Goal: Transaction & Acquisition: Purchase product/service

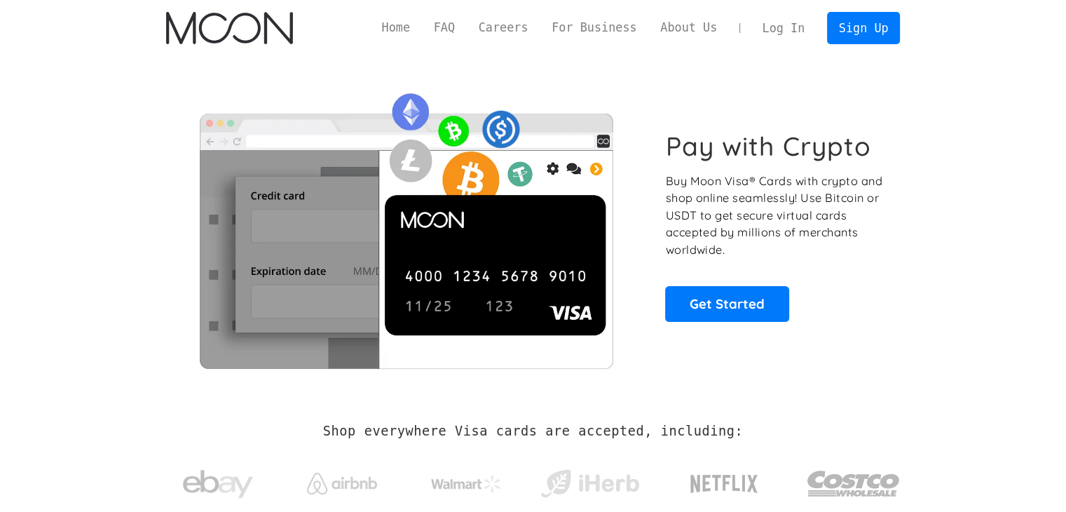
drag, startPoint x: 0, startPoint y: 0, endPoint x: 787, endPoint y: 24, distance: 787.1
click at [787, 24] on link "Log In" at bounding box center [784, 28] width 66 height 31
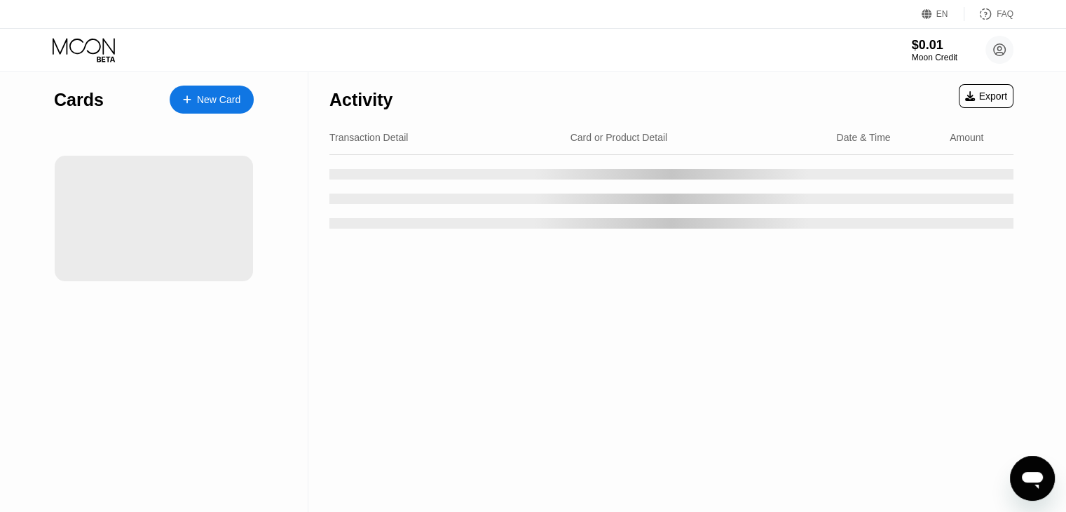
click at [39, 125] on div "Cards New Card" at bounding box center [154, 292] width 309 height 440
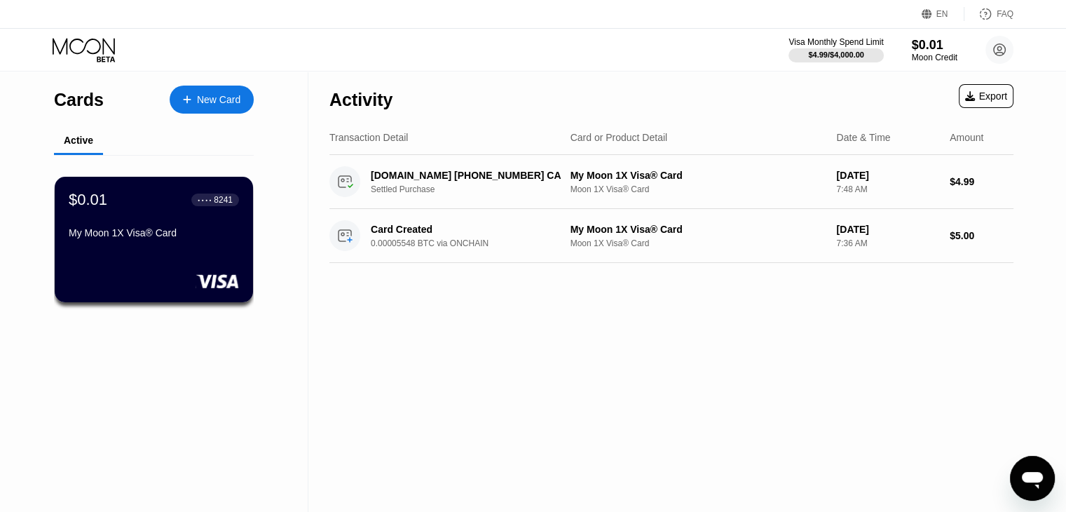
click at [207, 95] on div "New Card" at bounding box center [218, 100] width 43 height 12
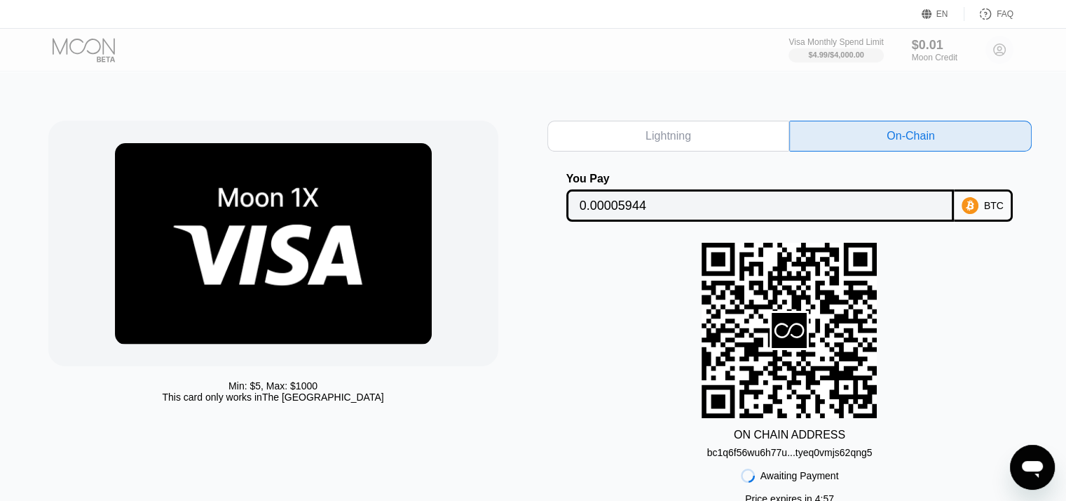
click at [85, 46] on div at bounding box center [96, 50] width 86 height 25
click at [1004, 53] on div "Visa Monthly Spend Limit $4.99 / $4,000.00 $0.01 Moon Credit Emerie emerierenat…" at bounding box center [901, 50] width 225 height 28
click at [1000, 51] on div "Visa Monthly Spend Limit $4.99 / $4,000.00 $0.01 Moon Credit Emerie [EMAIL_ADDR…" at bounding box center [901, 50] width 225 height 28
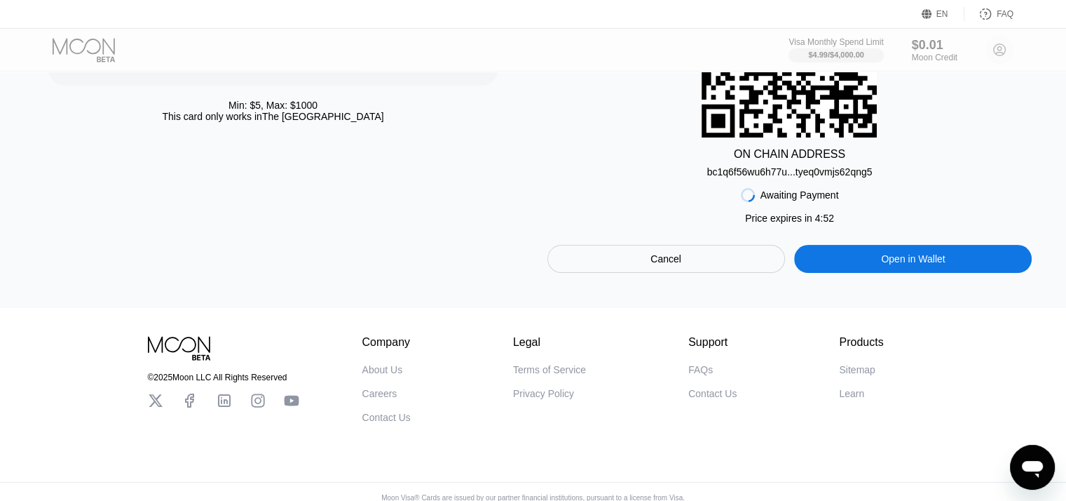
click at [938, 263] on div "Open in Wallet" at bounding box center [913, 258] width 64 height 13
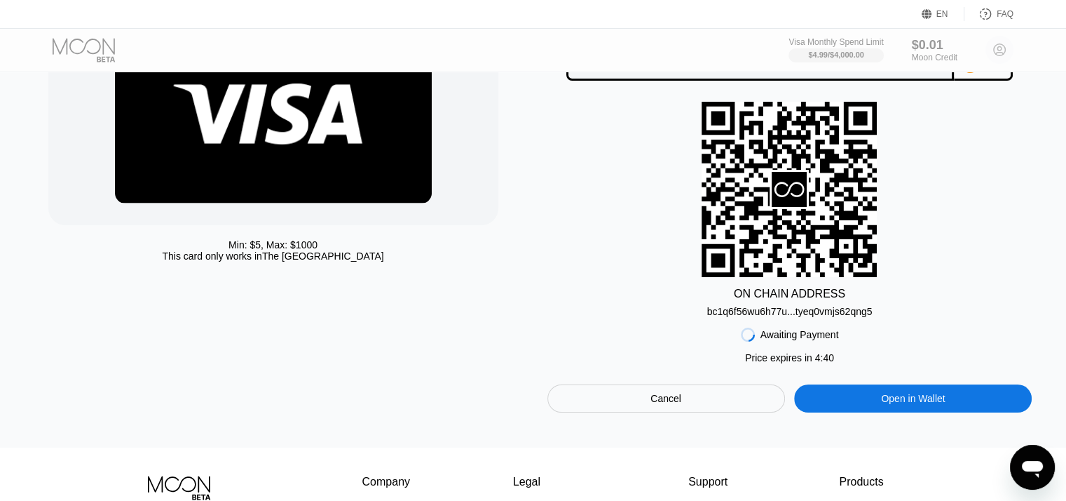
scroll to position [309, 0]
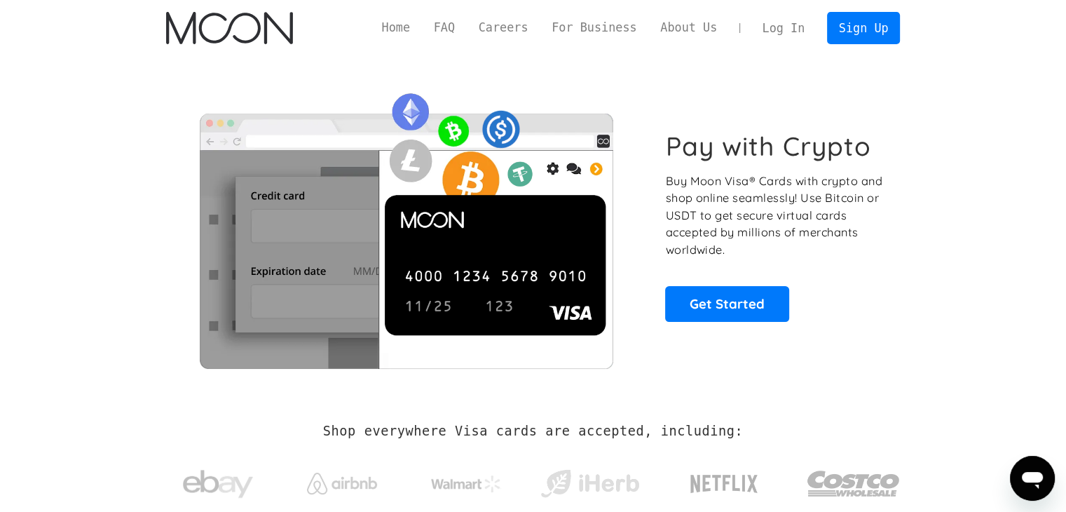
click at [771, 32] on link "Log In" at bounding box center [784, 28] width 66 height 31
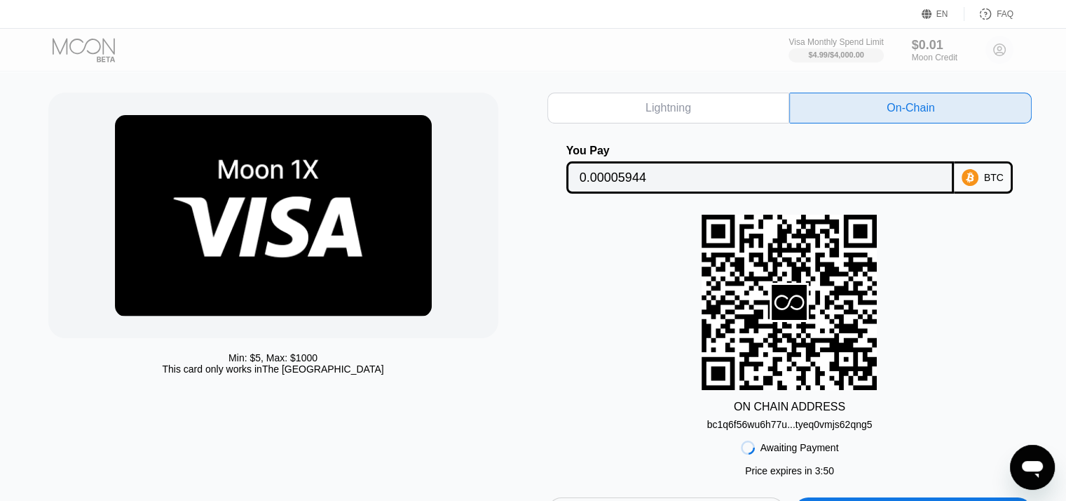
scroll to position [28, 0]
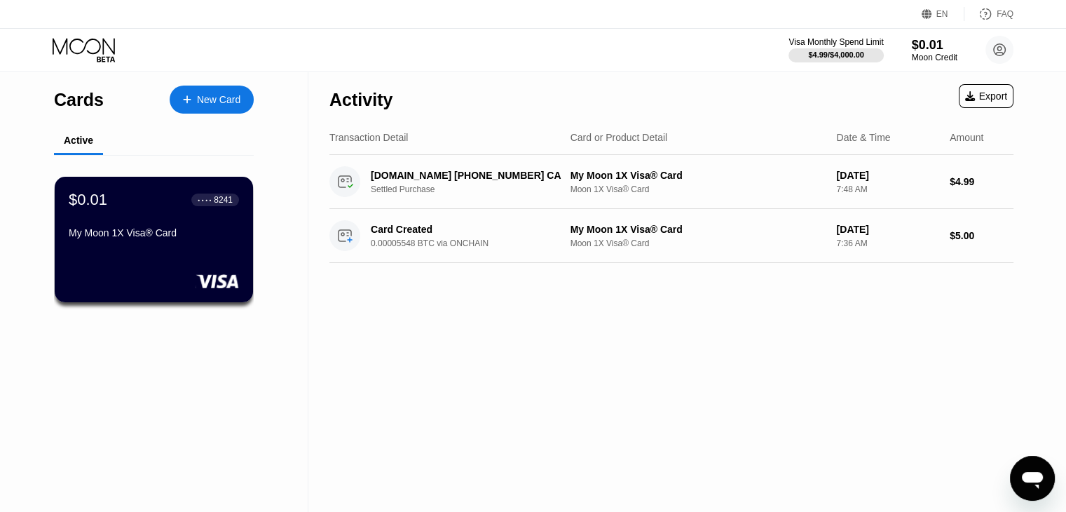
click at [113, 143] on div "Active" at bounding box center [154, 141] width 200 height 27
click at [83, 97] on div "Cards" at bounding box center [79, 100] width 50 height 20
click at [219, 107] on div "New Card" at bounding box center [212, 100] width 84 height 28
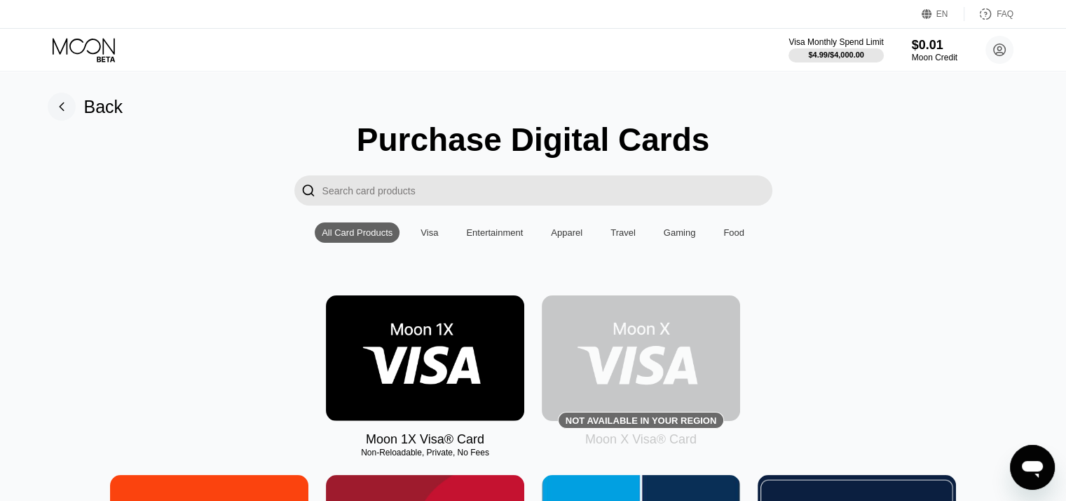
scroll to position [140, 0]
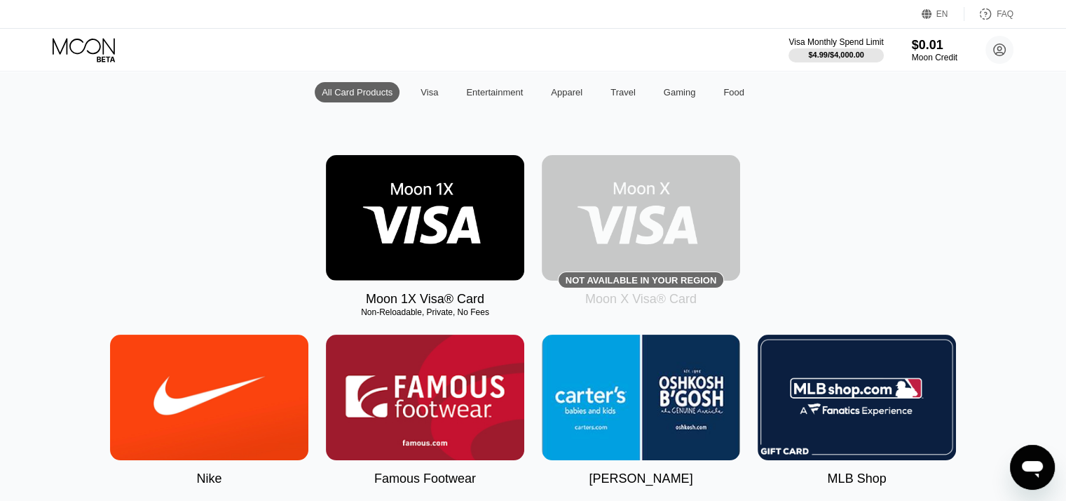
click at [428, 226] on img at bounding box center [425, 218] width 198 height 126
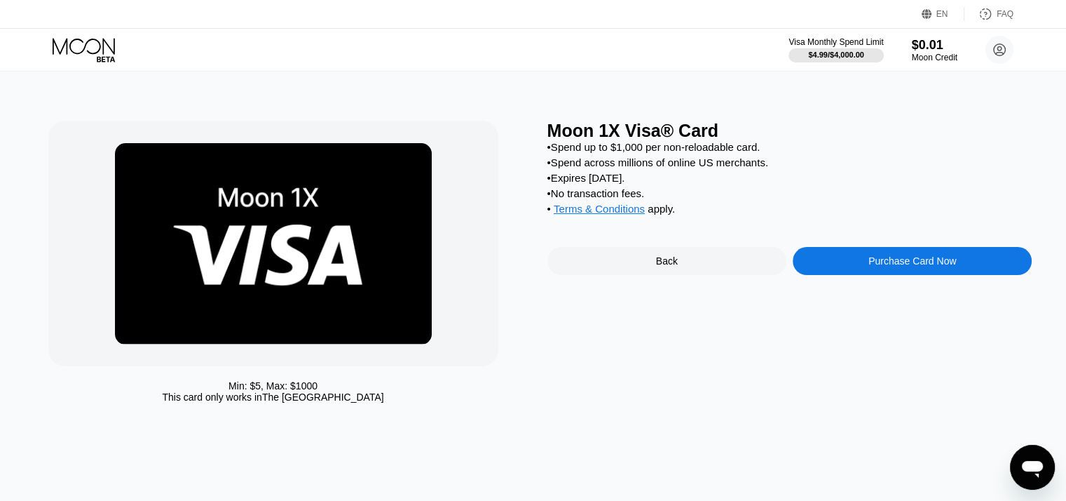
click at [876, 262] on div "Purchase Card Now" at bounding box center [912, 261] width 239 height 28
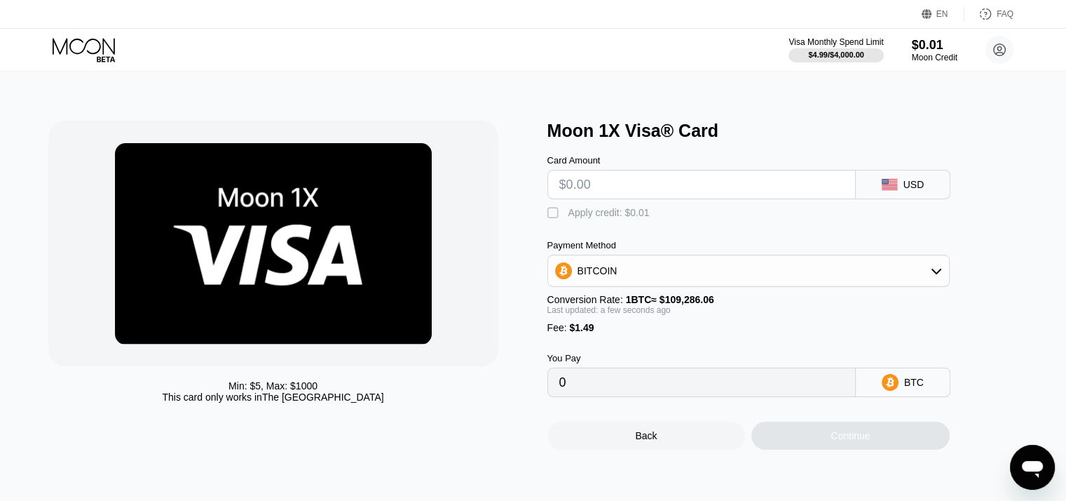
drag, startPoint x: 617, startPoint y: 180, endPoint x: 538, endPoint y: 182, distance: 78.6
click at [538, 182] on div "Min: $ 5 , Max: $ 1000 This card only works in The United States Moon 1X Visa® …" at bounding box center [533, 285] width 970 height 329
type input "$5"
type input "0.00005939"
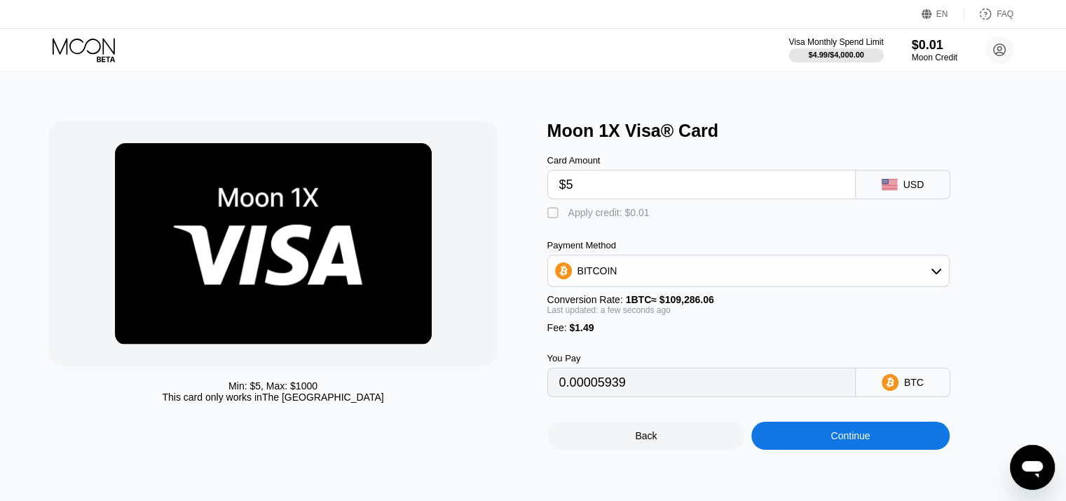
type input "$5"
click at [556, 209] on div " Apply credit: $0.01" at bounding box center [772, 209] width 449 height 21
click at [556, 210] on div " Apply credit: $0.01" at bounding box center [602, 213] width 109 height 14
type input "0.00005929"
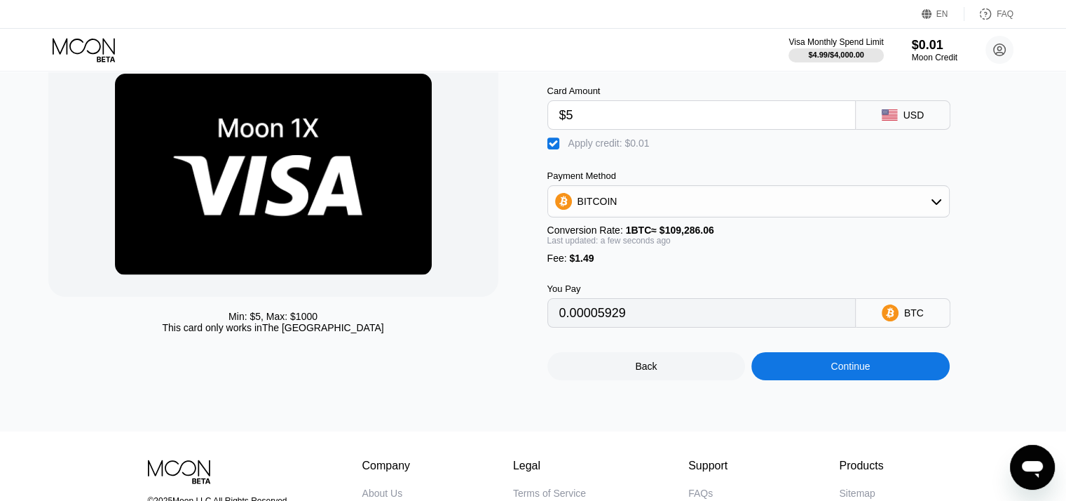
scroll to position [70, 0]
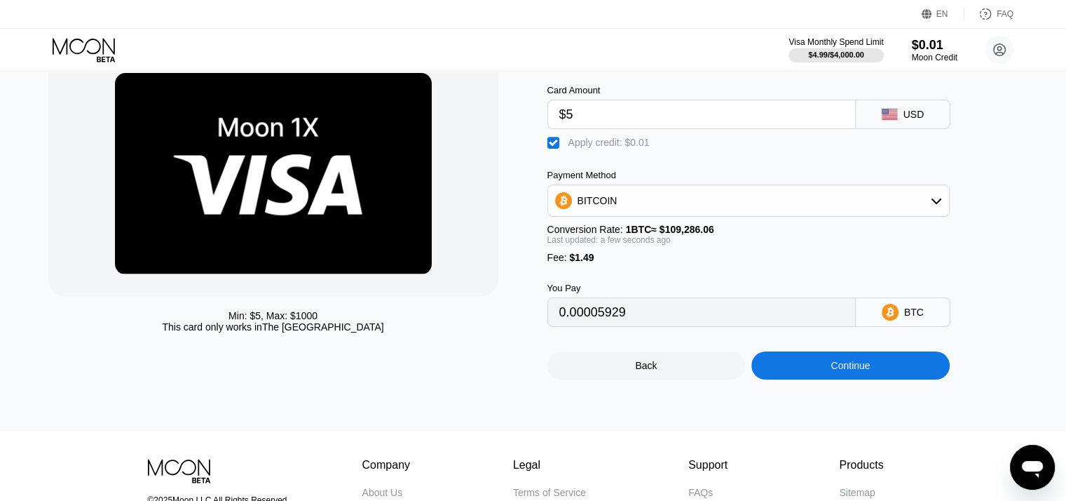
click at [817, 372] on div "Continue" at bounding box center [851, 365] width 198 height 28
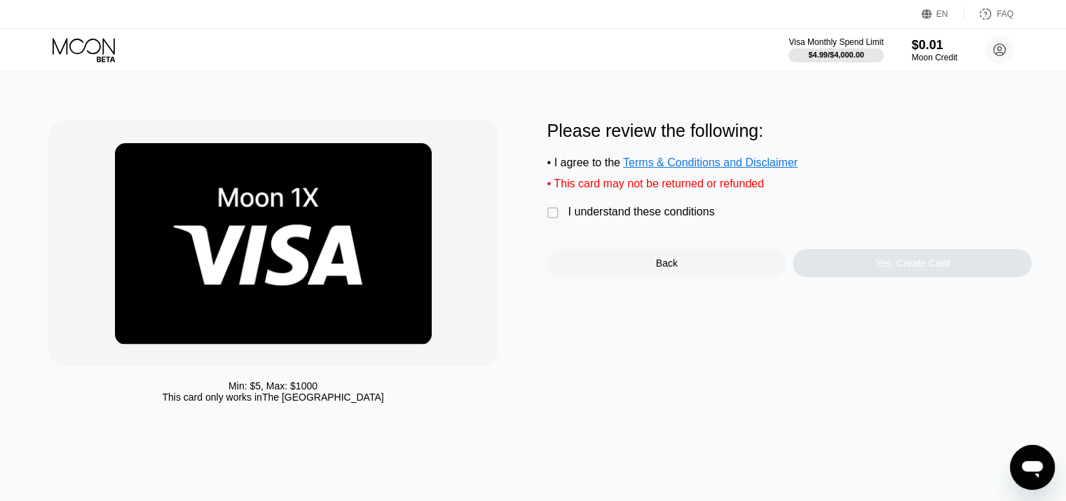
click at [551, 220] on div "" at bounding box center [555, 213] width 14 height 14
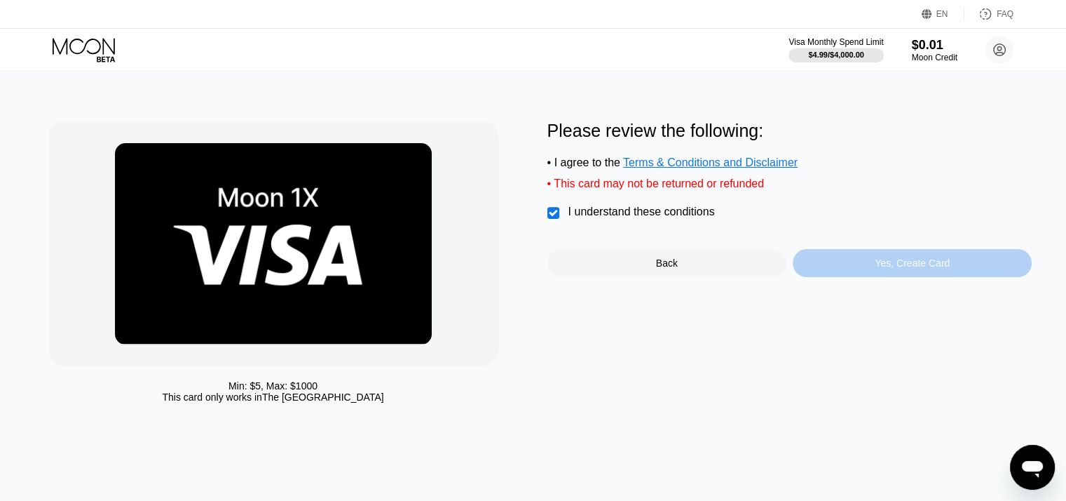
click at [895, 269] on div "Yes, Create Card" at bounding box center [912, 262] width 75 height 11
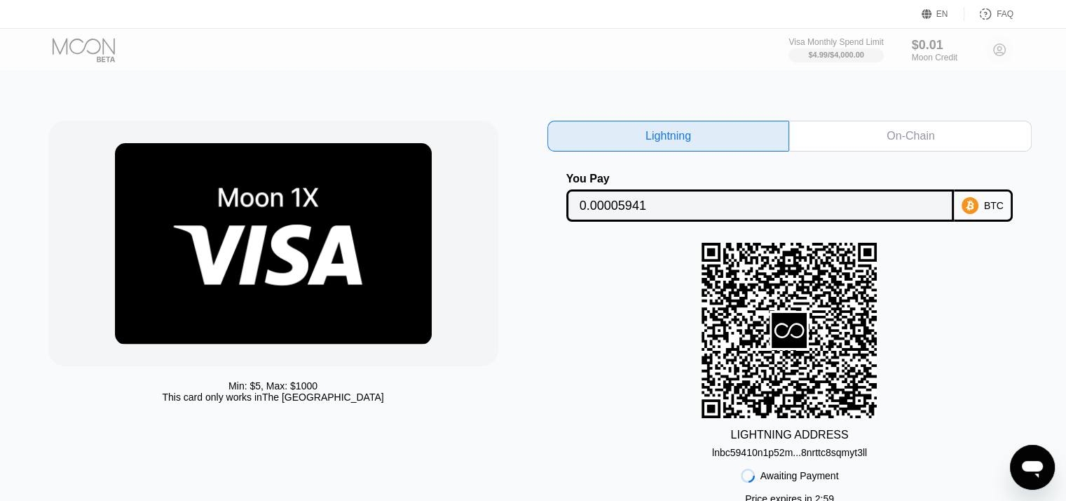
click at [895, 137] on div "On-Chain" at bounding box center [911, 136] width 48 height 14
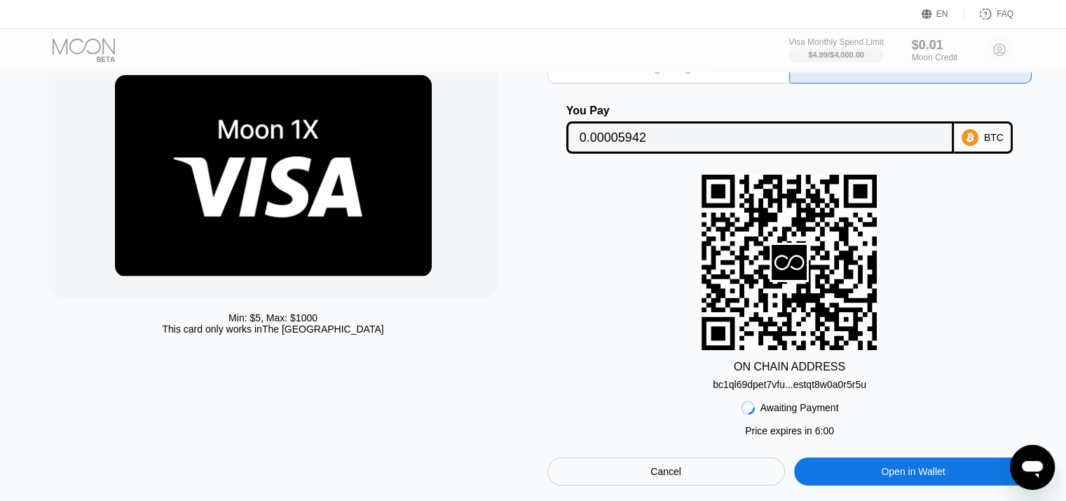
scroll to position [70, 0]
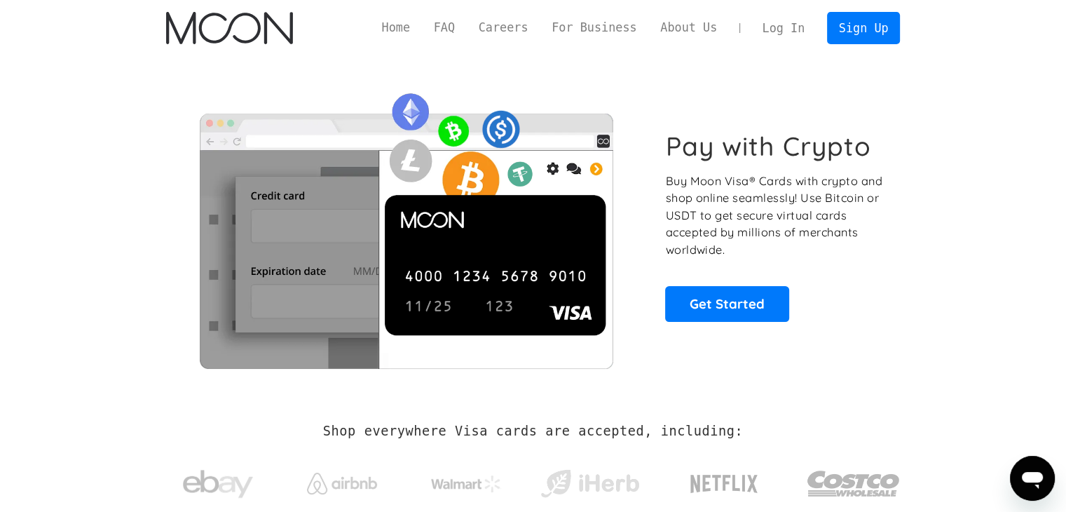
click at [797, 25] on link "Log In" at bounding box center [784, 28] width 66 height 31
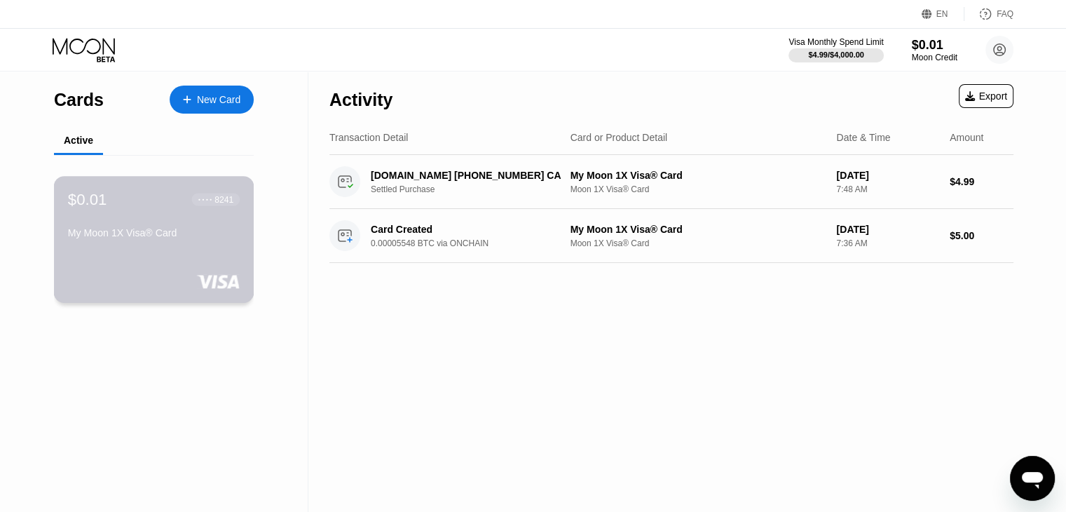
click at [233, 203] on div "8241" at bounding box center [224, 199] width 19 height 10
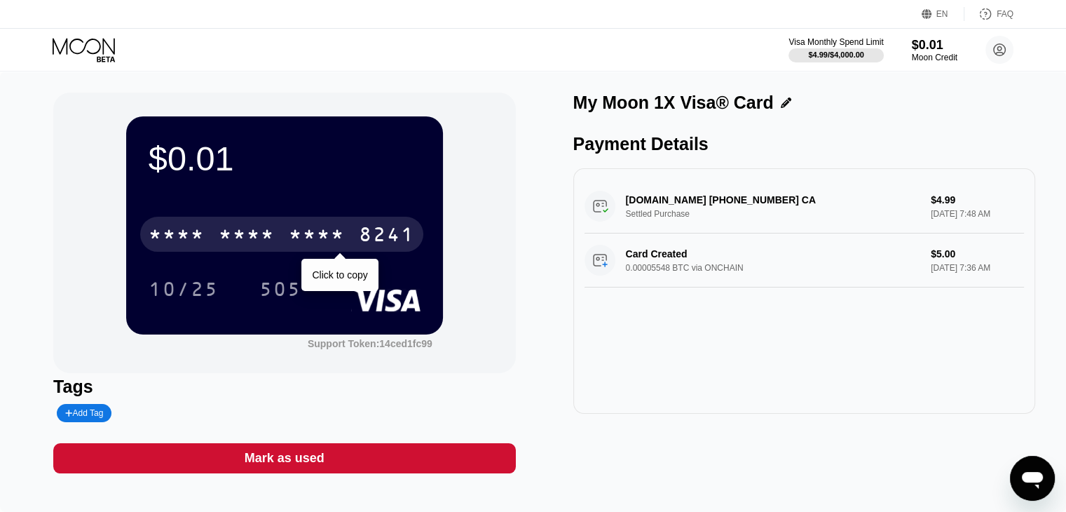
click at [254, 231] on div "* * * *" at bounding box center [247, 236] width 56 height 22
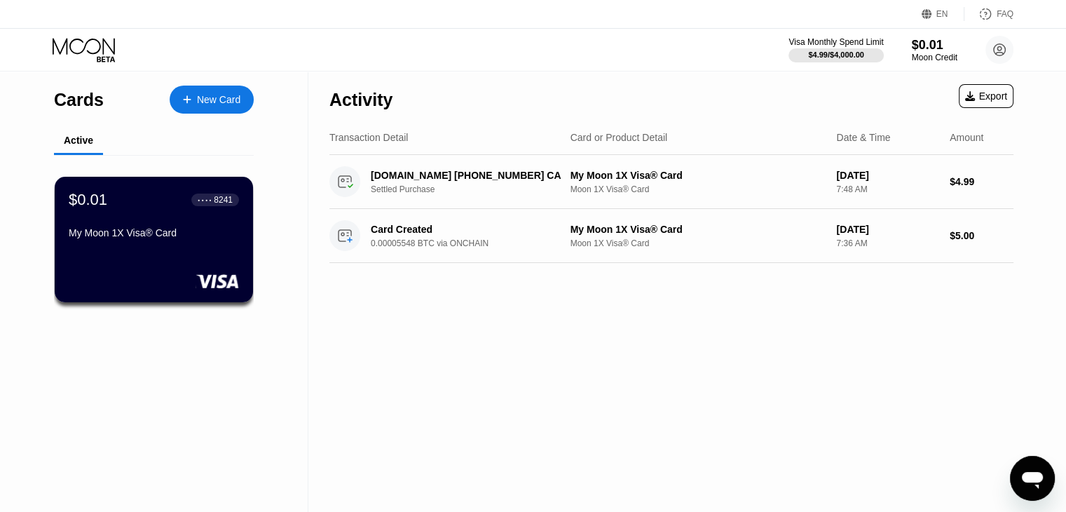
click at [83, 36] on div "Visa Monthly Spend Limit $4.99 / $4,000.00 $0.01 Moon Credit Emerie emerierenat…" at bounding box center [533, 50] width 1066 height 42
click at [84, 42] on icon at bounding box center [85, 50] width 65 height 25
click at [1003, 50] on circle at bounding box center [1000, 50] width 28 height 28
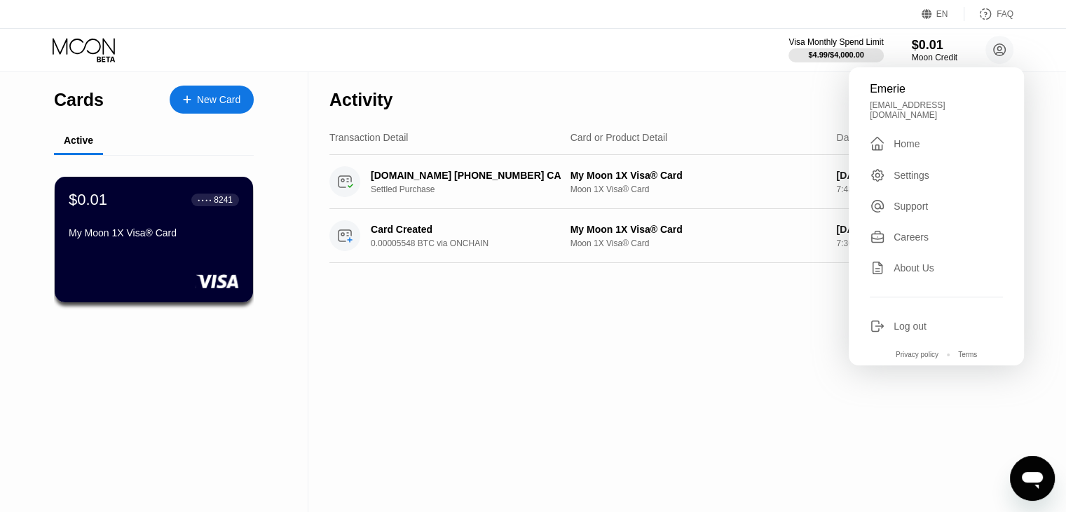
click at [915, 138] on div "Home" at bounding box center [907, 143] width 26 height 11
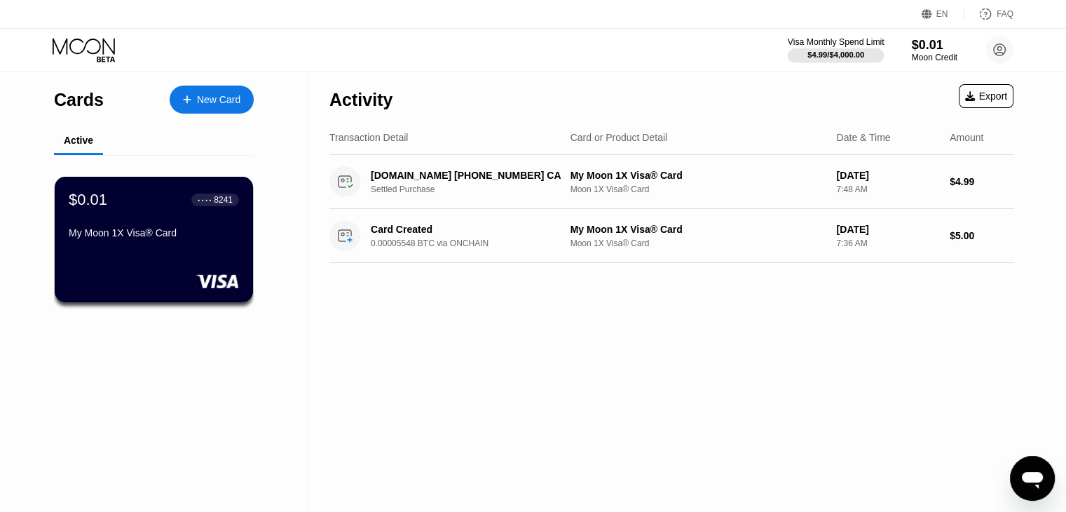
click at [855, 54] on div "$4.99 / $4,000.00" at bounding box center [836, 54] width 57 height 8
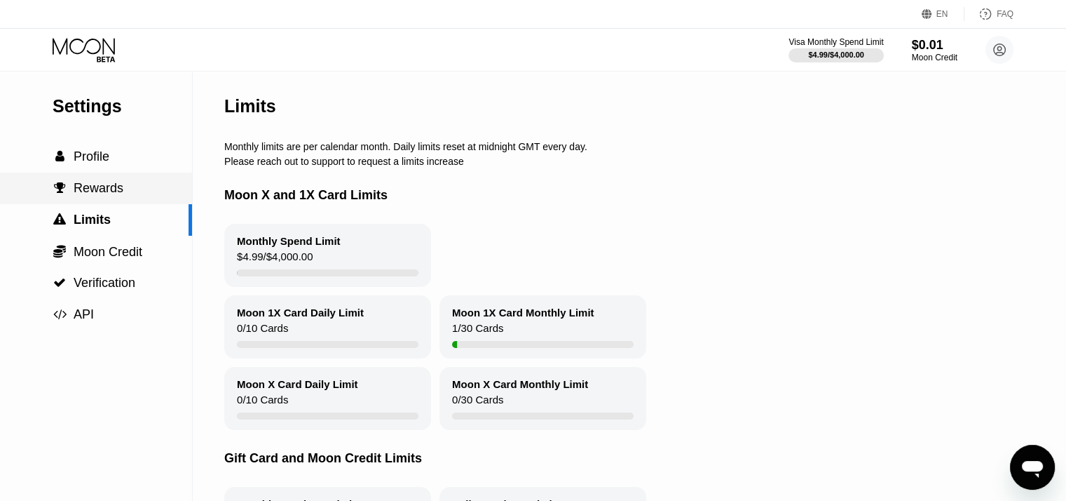
click at [87, 195] on span "Rewards" at bounding box center [99, 188] width 50 height 14
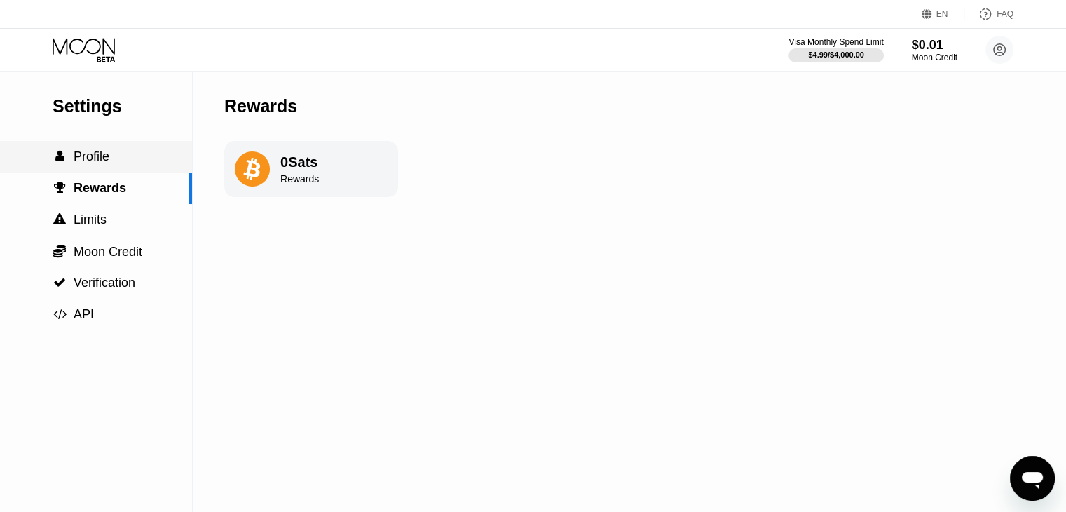
click at [97, 169] on div " Profile" at bounding box center [96, 157] width 192 height 32
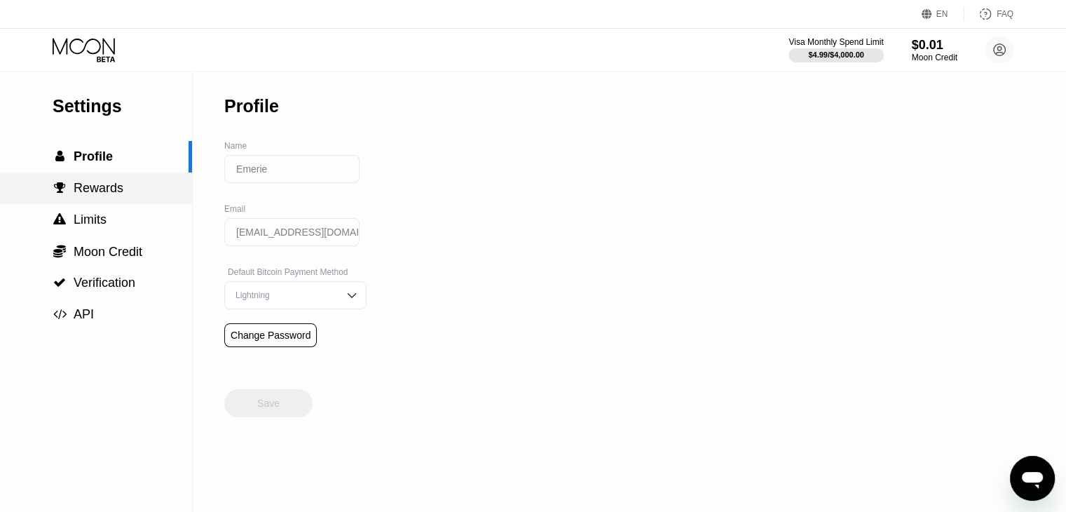
click at [102, 215] on span "Limits" at bounding box center [90, 219] width 33 height 14
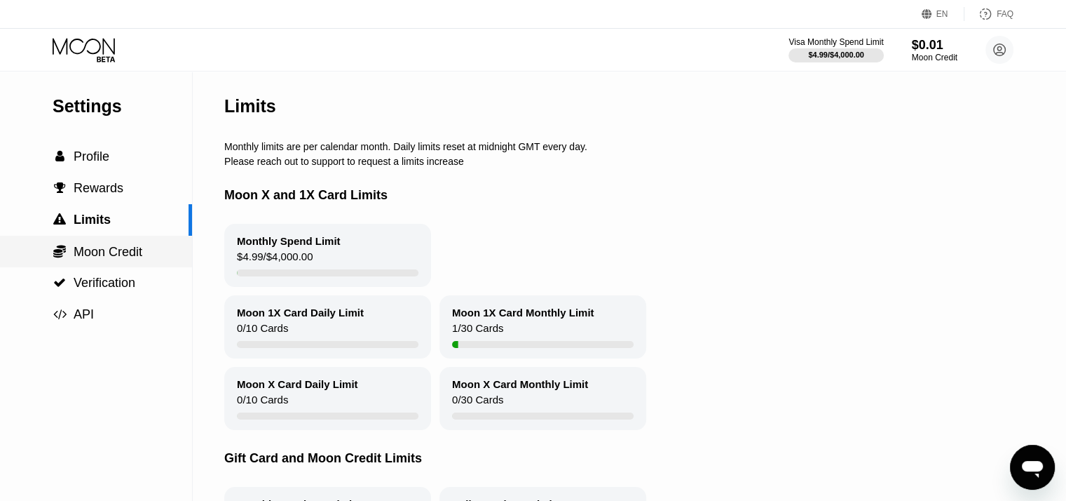
click at [104, 248] on span "Moon Credit" at bounding box center [108, 252] width 69 height 14
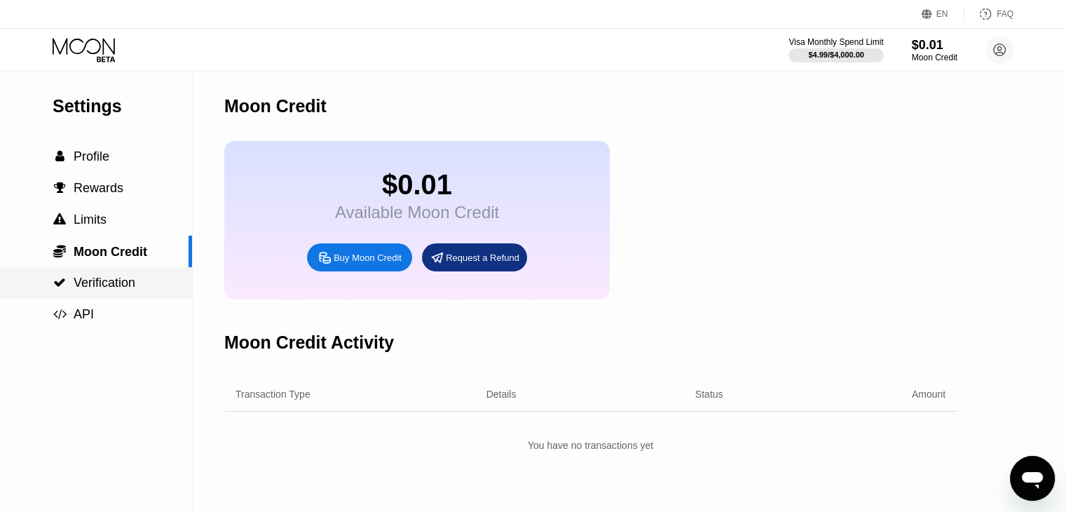
click at [101, 285] on span "Verification" at bounding box center [105, 283] width 62 height 14
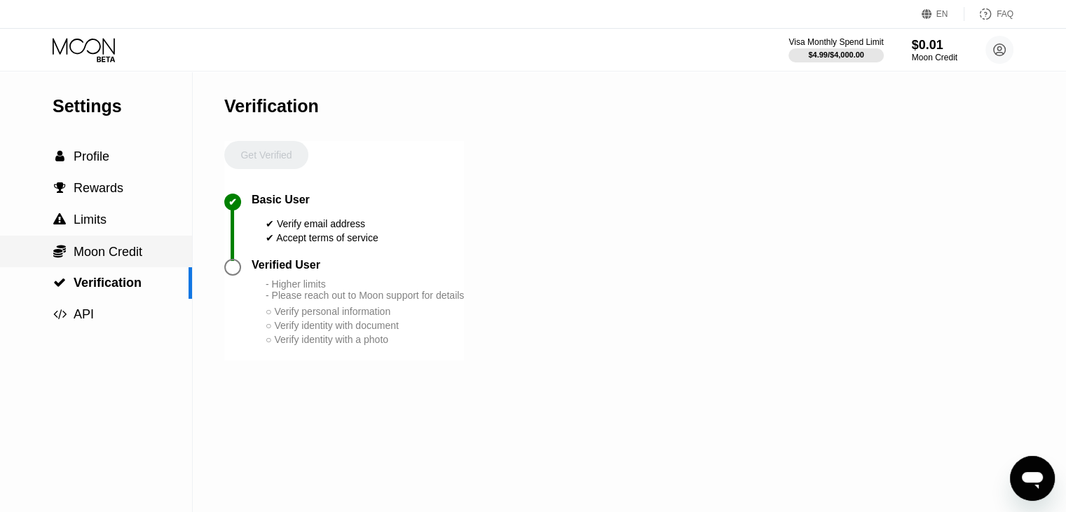
click at [105, 259] on span "Moon Credit" at bounding box center [108, 252] width 69 height 14
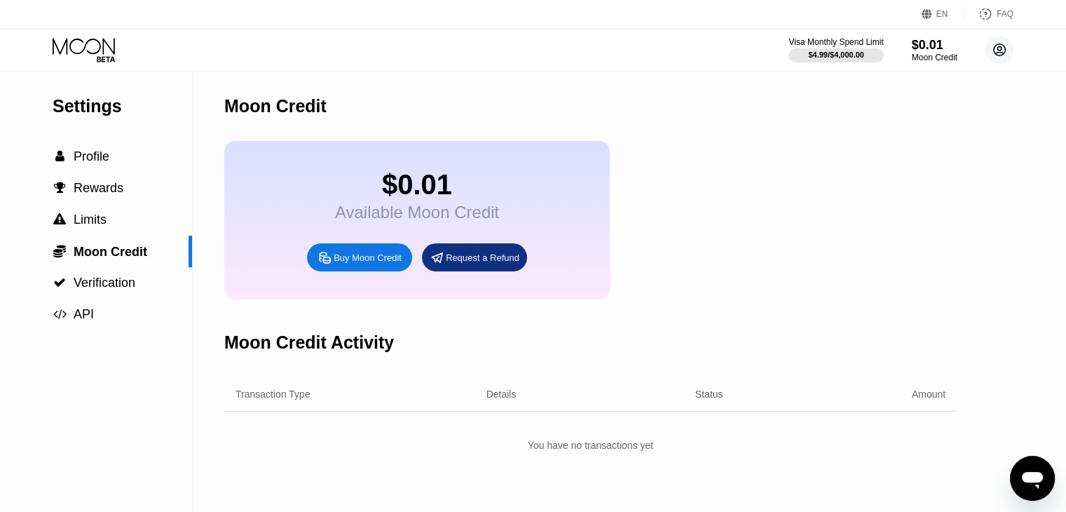
click at [1005, 53] on circle at bounding box center [1000, 50] width 28 height 28
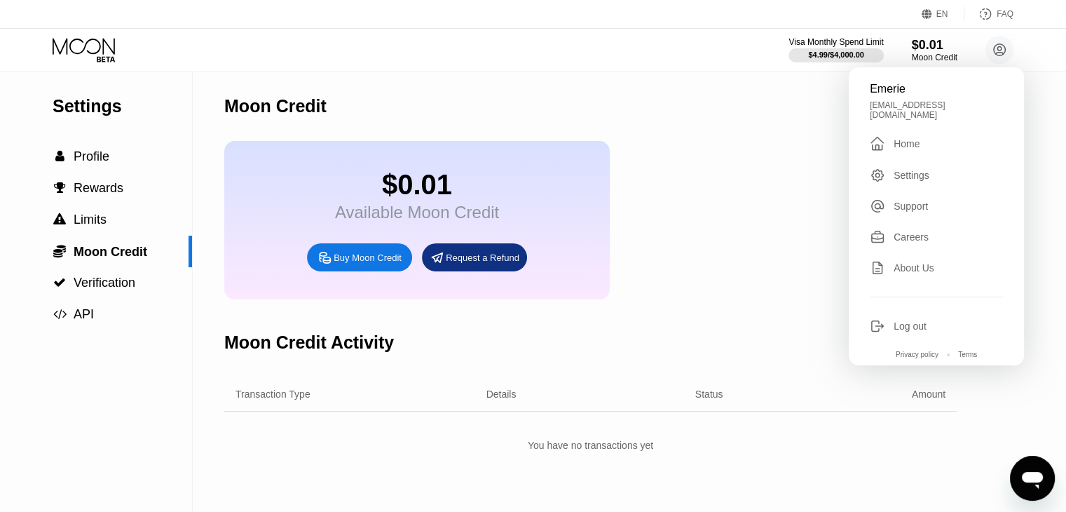
click at [893, 100] on div "Emerie emerierenata89@gmail.com  Home Settings Support Careers About Us Log ou…" at bounding box center [936, 216] width 175 height 298
click at [703, 97] on div "Moon Credit" at bounding box center [590, 106] width 733 height 69
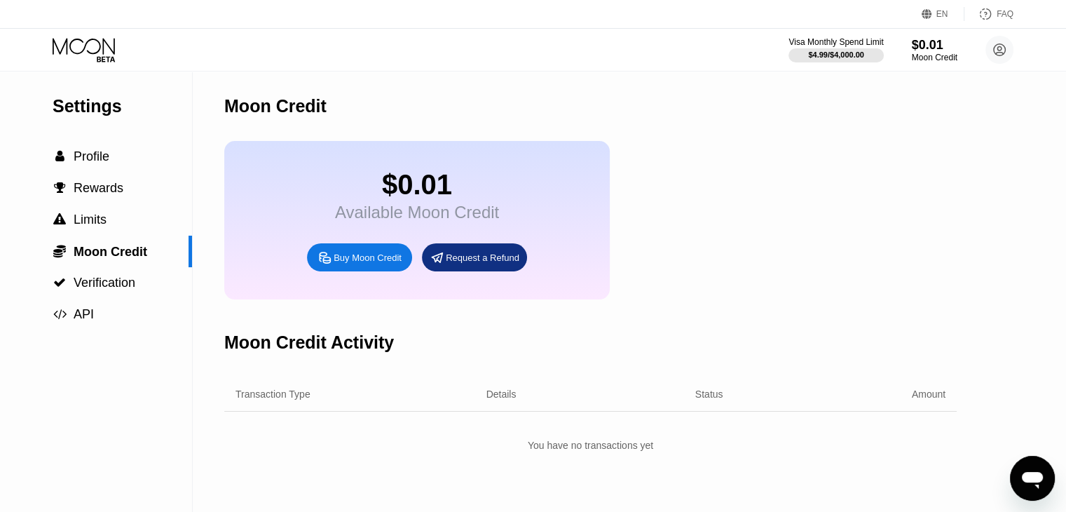
click at [93, 62] on icon at bounding box center [85, 50] width 65 height 25
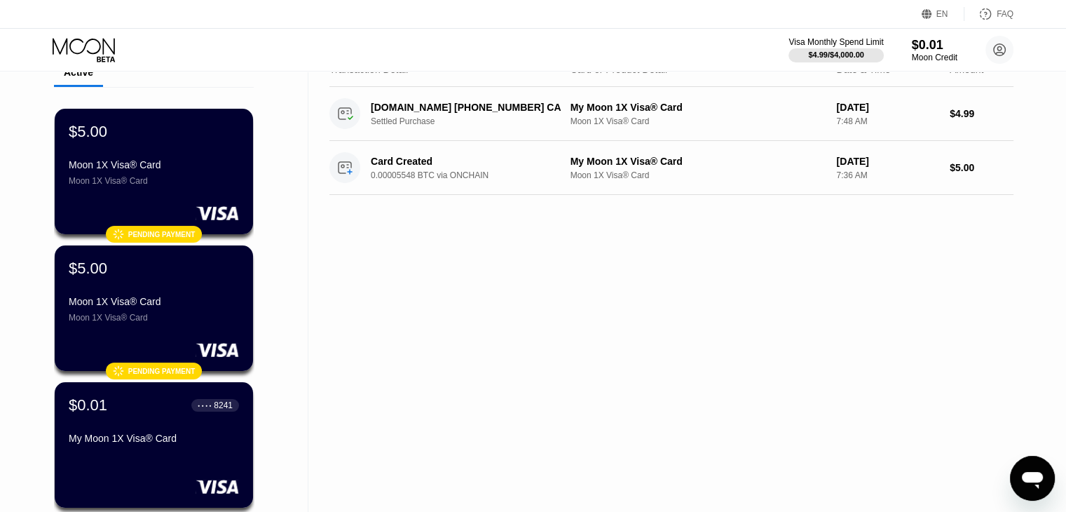
scroll to position [70, 0]
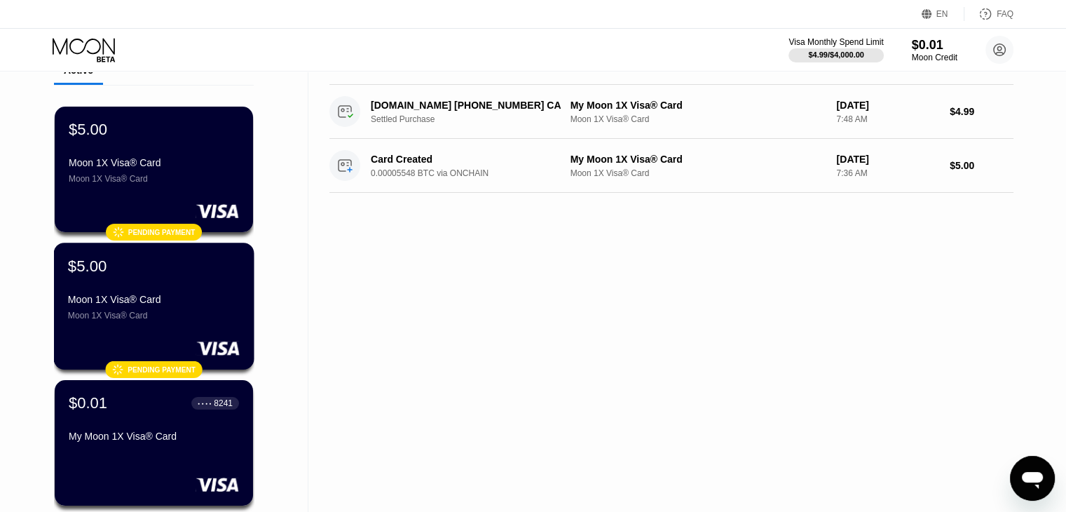
click at [211, 313] on div "Moon 1X Visa® Card Moon 1X Visa® Card" at bounding box center [154, 307] width 172 height 27
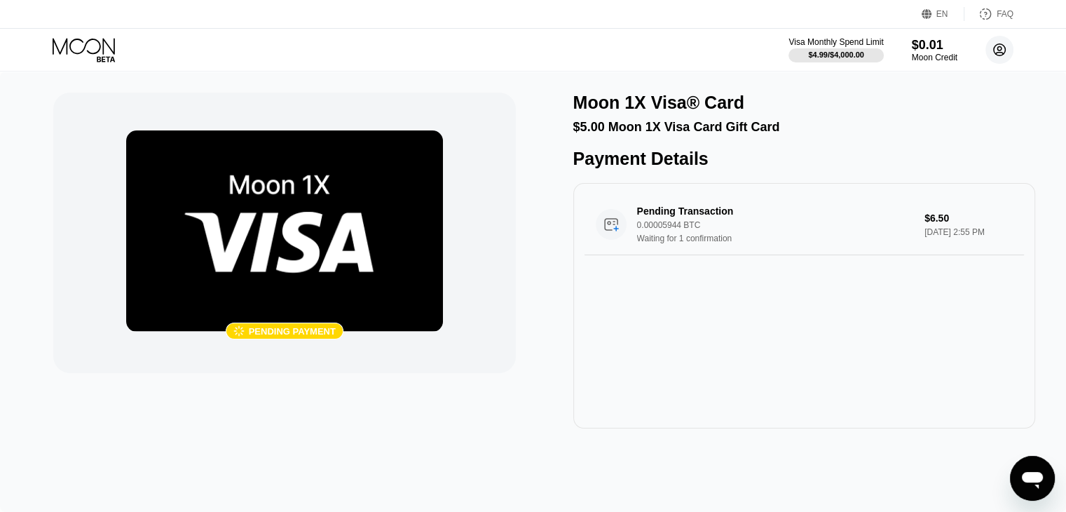
click at [993, 48] on circle at bounding box center [1000, 50] width 28 height 28
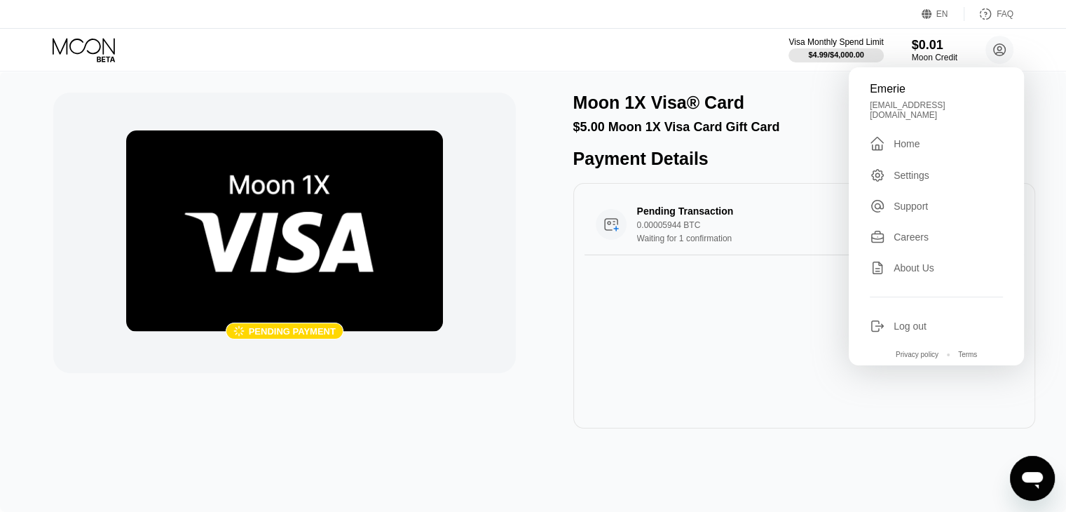
click at [897, 138] on div "Home" at bounding box center [907, 143] width 26 height 11
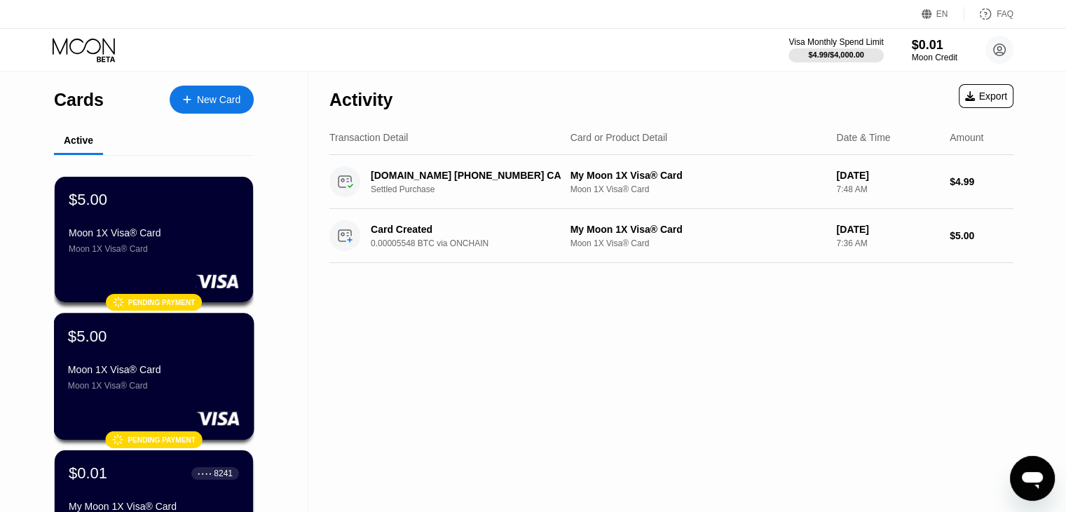
click at [158, 370] on div "Moon 1X Visa® Card" at bounding box center [154, 369] width 172 height 11
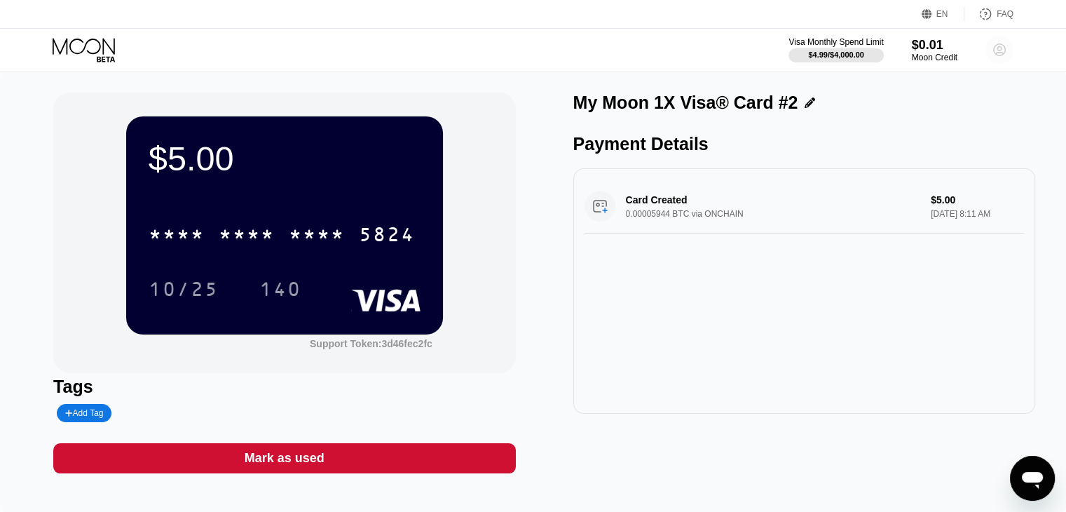
click at [994, 44] on circle at bounding box center [1000, 50] width 28 height 28
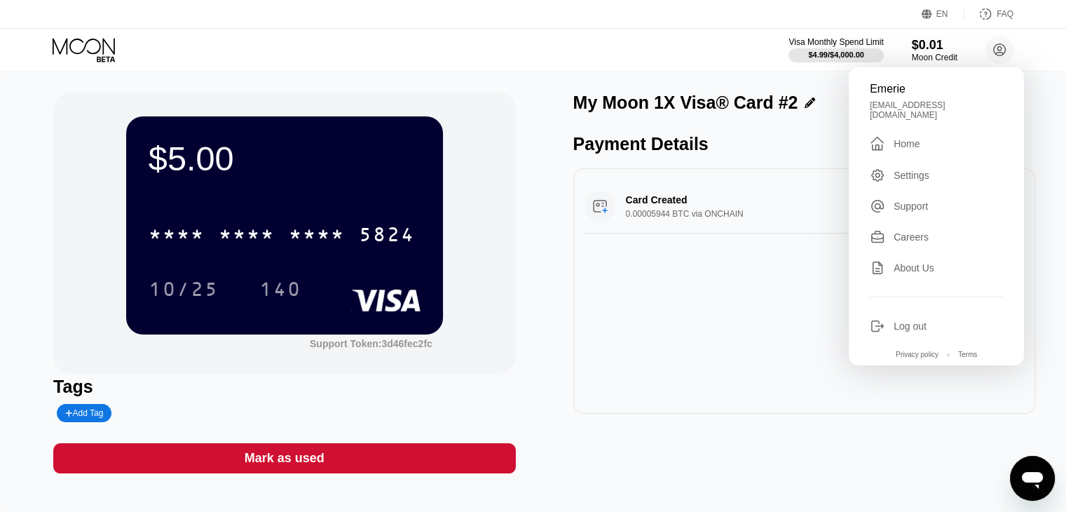
click at [900, 94] on div "Emerie" at bounding box center [936, 89] width 133 height 13
click at [71, 39] on icon at bounding box center [85, 50] width 65 height 25
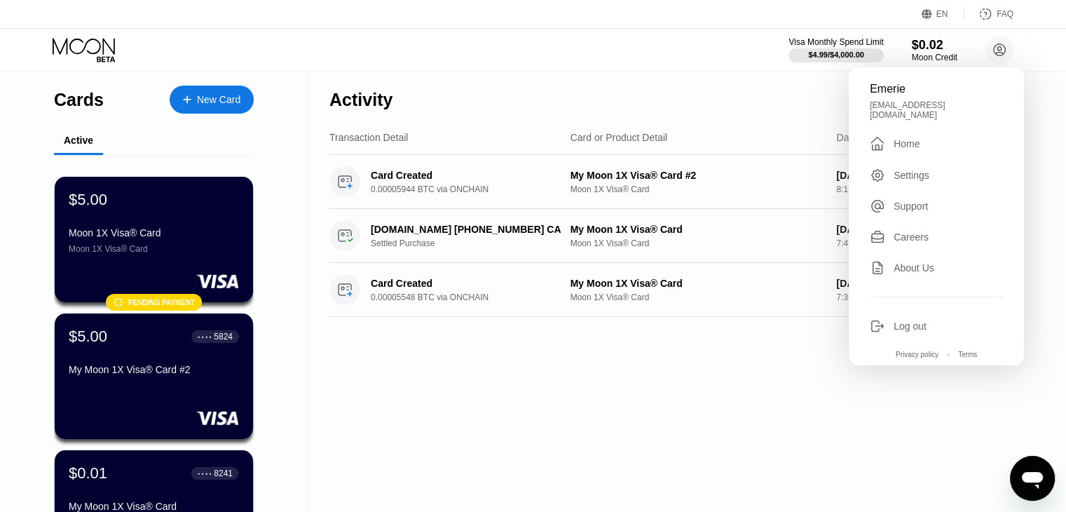
click at [707, 84] on div "Activity Export" at bounding box center [672, 96] width 684 height 49
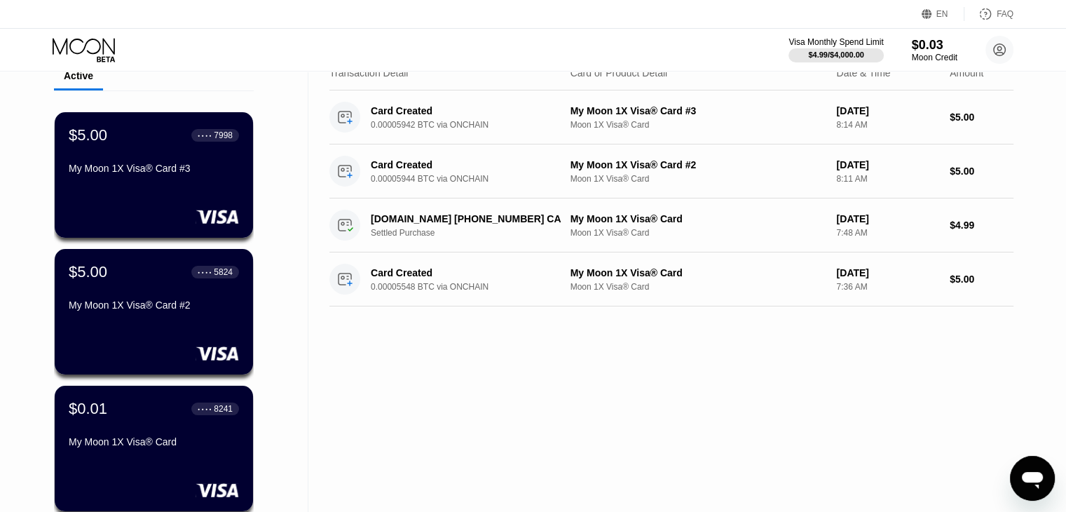
scroll to position [70, 0]
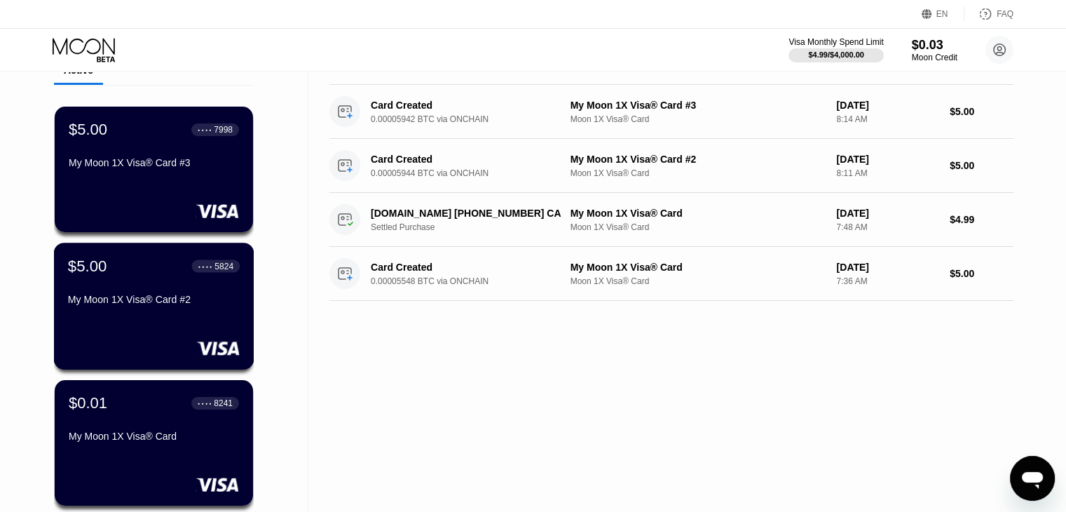
click at [147, 296] on div "$5.00 ● ● ● ● 5824 My Moon 1X Visa® Card #2" at bounding box center [154, 284] width 172 height 54
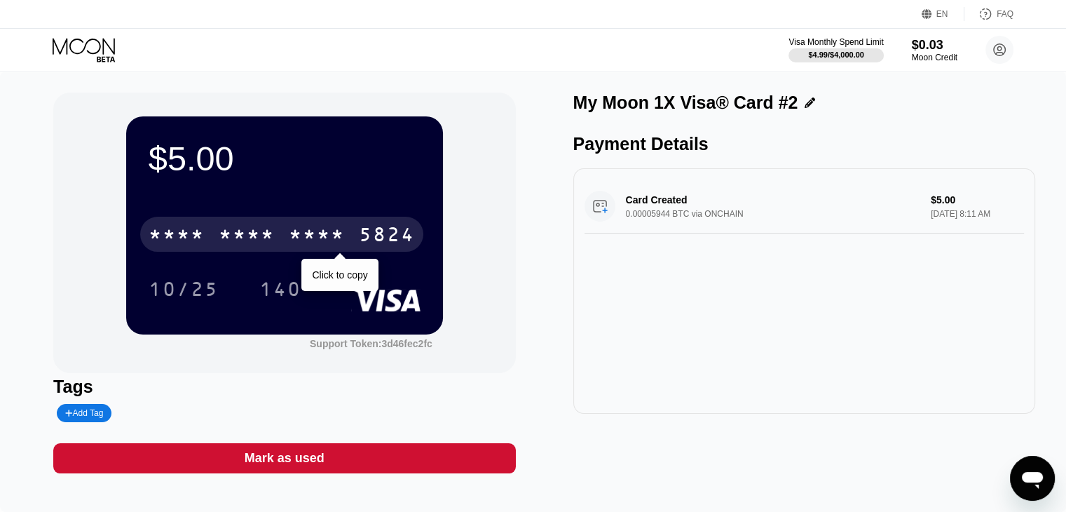
click at [298, 230] on div "* * * *" at bounding box center [317, 236] width 56 height 22
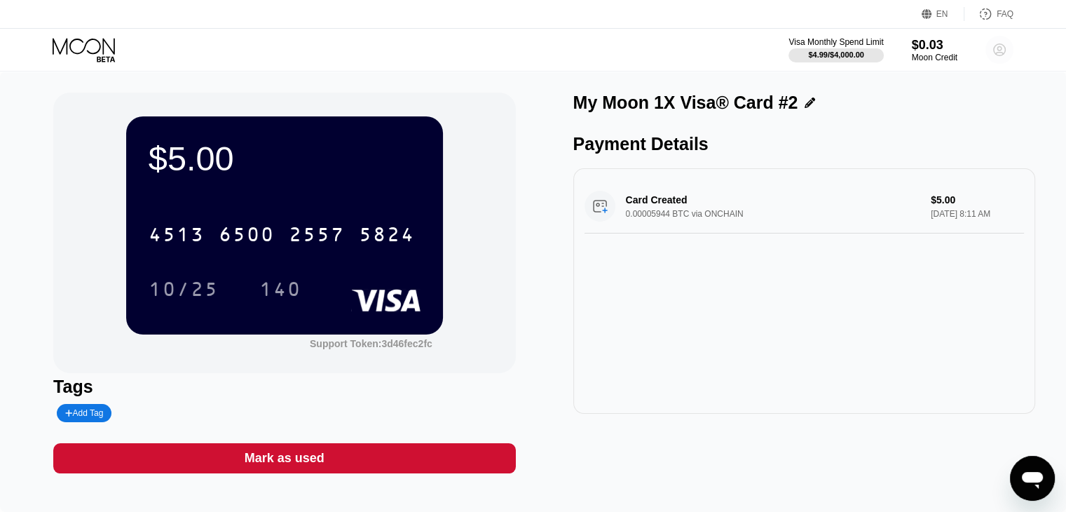
click at [1000, 43] on circle at bounding box center [1000, 50] width 28 height 28
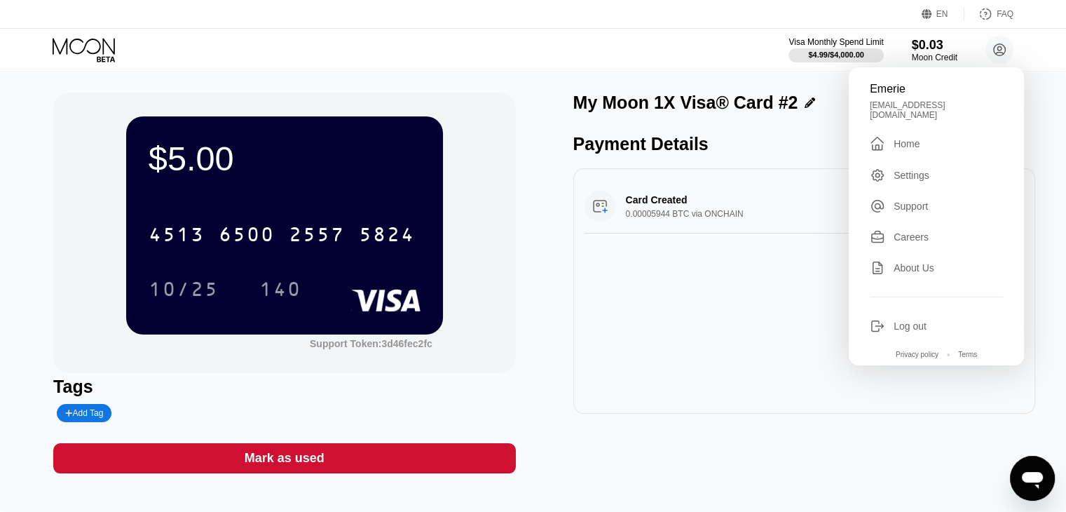
click at [902, 85] on div "Emerie" at bounding box center [936, 89] width 133 height 13
click at [907, 141] on div "Home" at bounding box center [907, 143] width 26 height 11
